Goal: Task Accomplishment & Management: Manage account settings

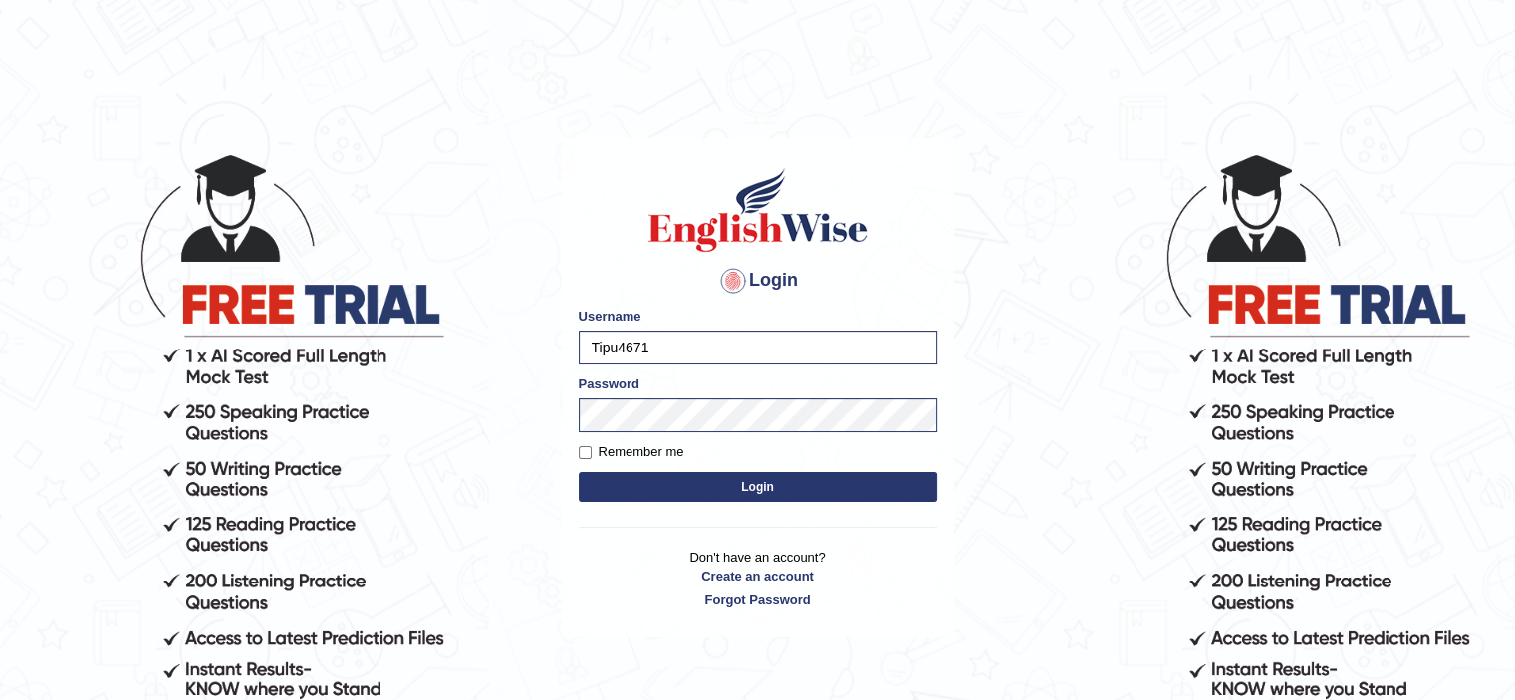
click at [663, 481] on button "Login" at bounding box center [758, 487] width 359 height 30
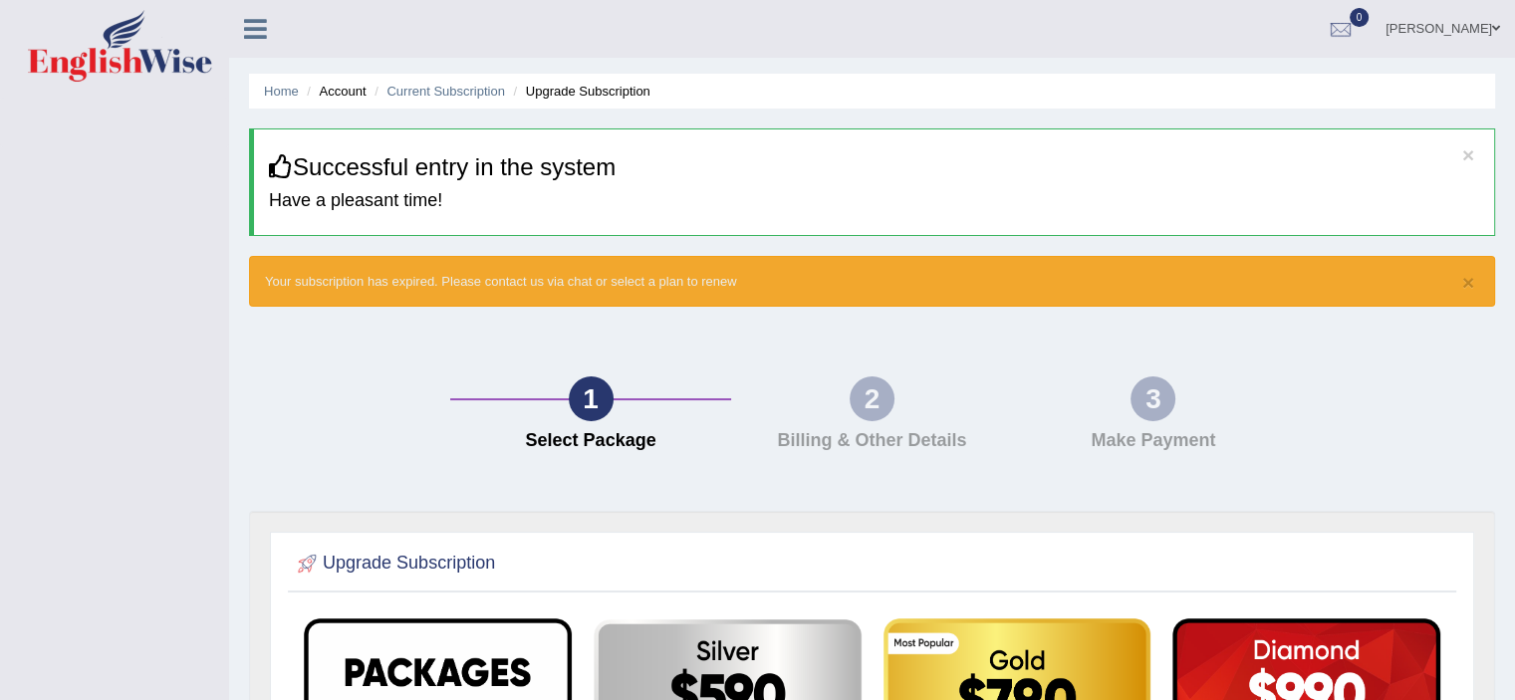
click at [1464, 23] on link "[PERSON_NAME]" at bounding box center [1443, 26] width 144 height 52
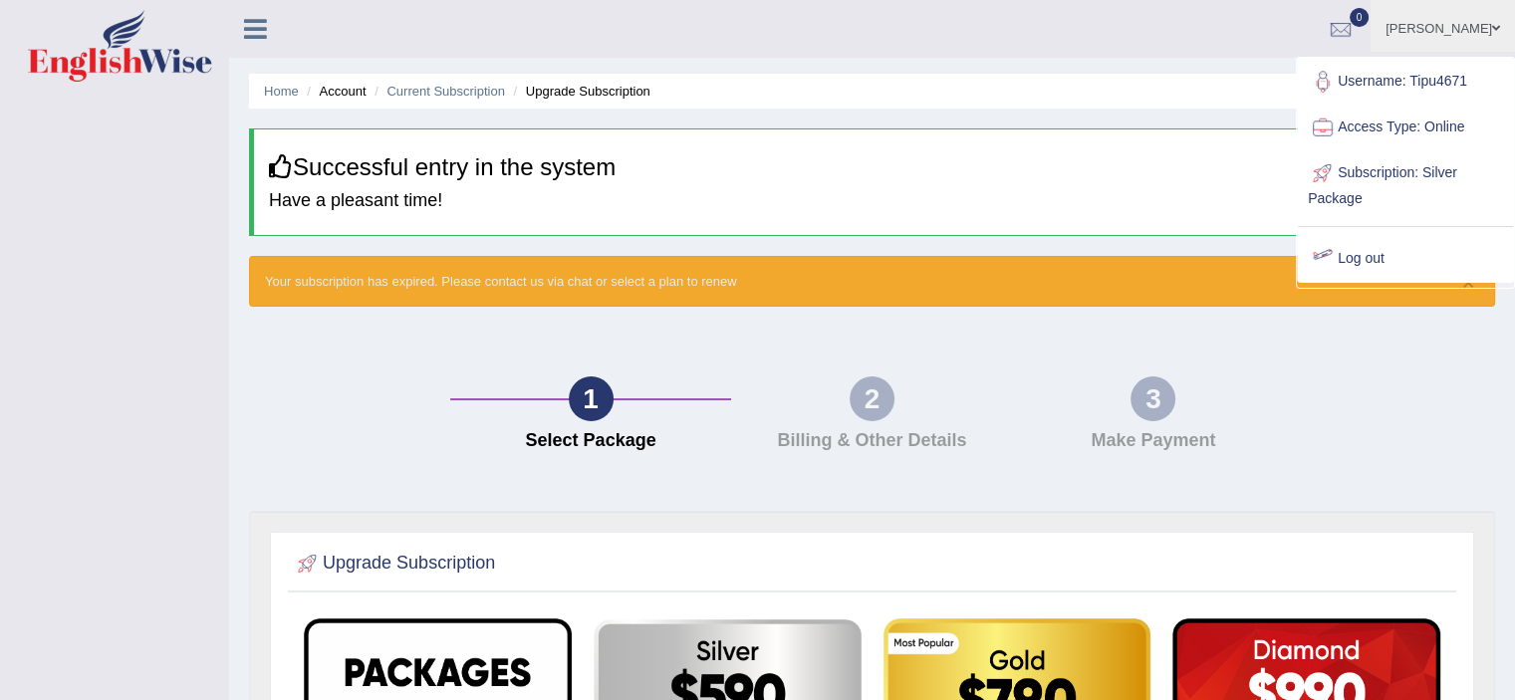
click at [1422, 172] on link "Subscription: Silver Package" at bounding box center [1405, 183] width 215 height 67
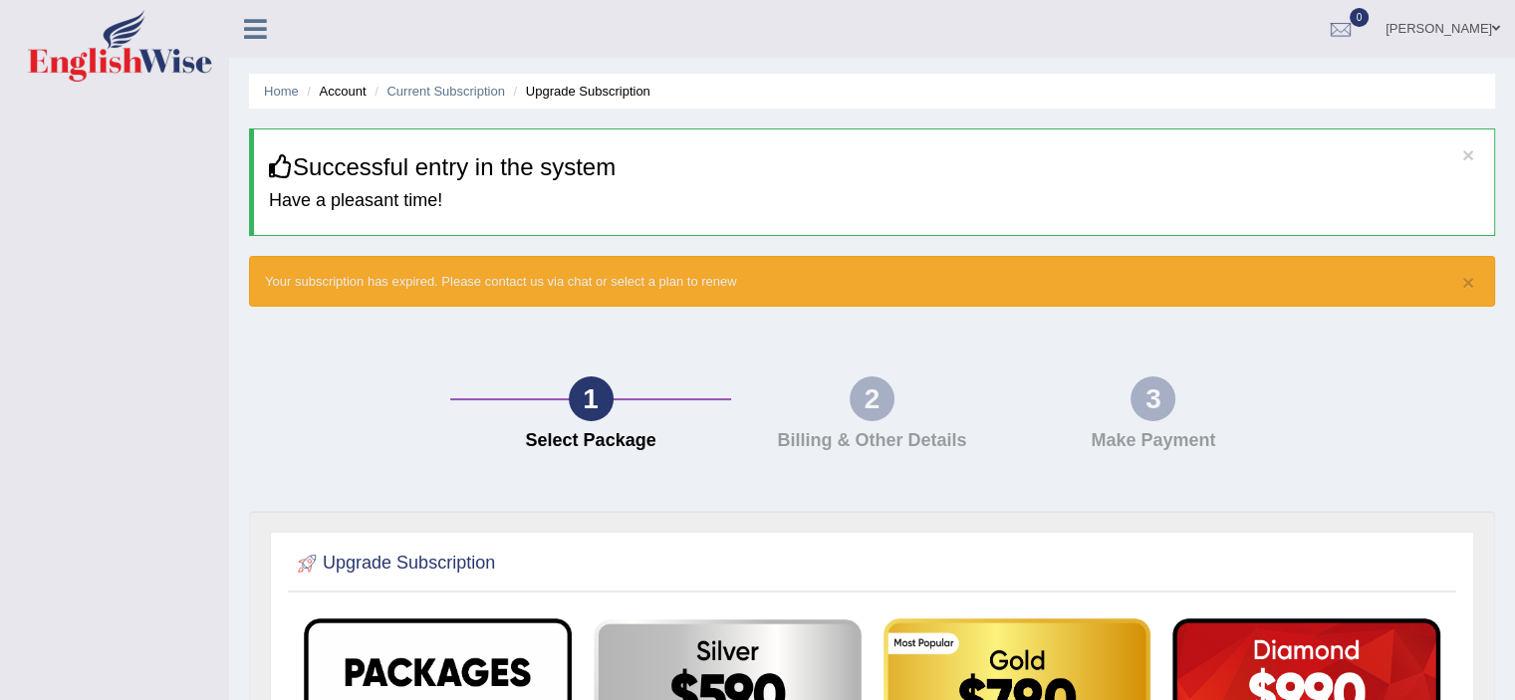
click at [1084, 193] on h4 "Have a pleasant time!" at bounding box center [874, 201] width 1210 height 20
click at [424, 91] on link "Current Subscription" at bounding box center [446, 91] width 119 height 15
